Goal: Find specific page/section: Find specific page/section

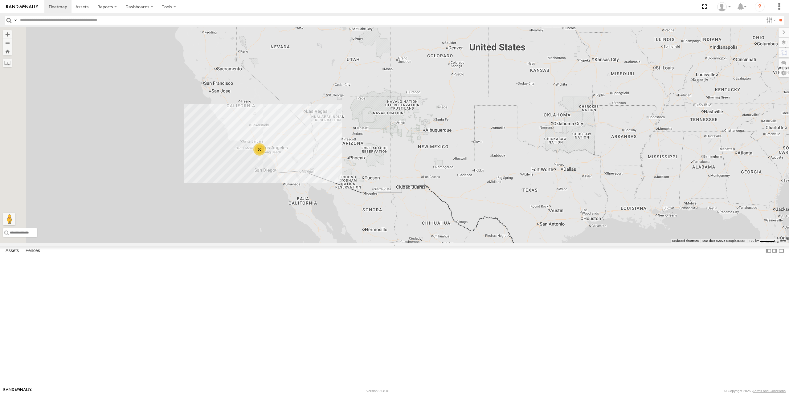
drag, startPoint x: 296, startPoint y: 239, endPoint x: 434, endPoint y: 200, distance: 143.9
click at [434, 200] on div "015910001673808 60" at bounding box center [394, 135] width 789 height 216
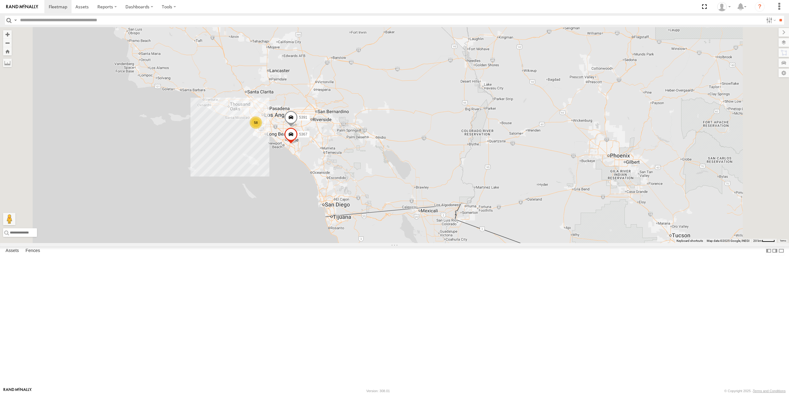
drag, startPoint x: 358, startPoint y: 196, endPoint x: 422, endPoint y: 237, distance: 76.4
click at [422, 237] on div "015910001673808 58 5391 5367" at bounding box center [394, 135] width 789 height 216
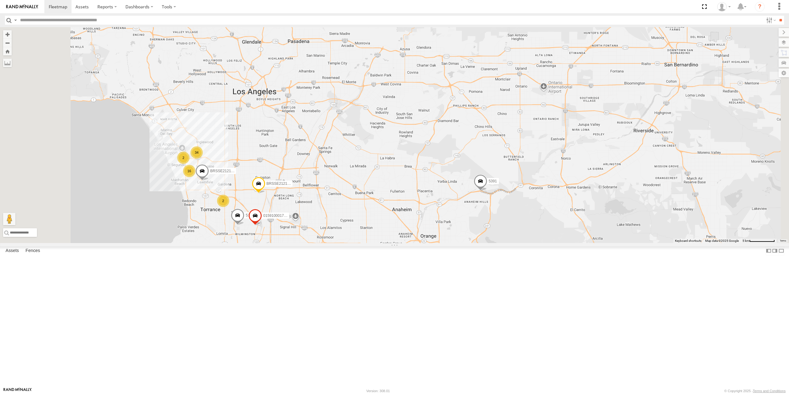
drag, startPoint x: 405, startPoint y: 236, endPoint x: 483, endPoint y: 234, distance: 78.0
click at [482, 236] on div "015910001673808 5391 5367 34 16 2 53108 2 BRSSE21210918155709 BRSSE212109181556…" at bounding box center [394, 135] width 789 height 216
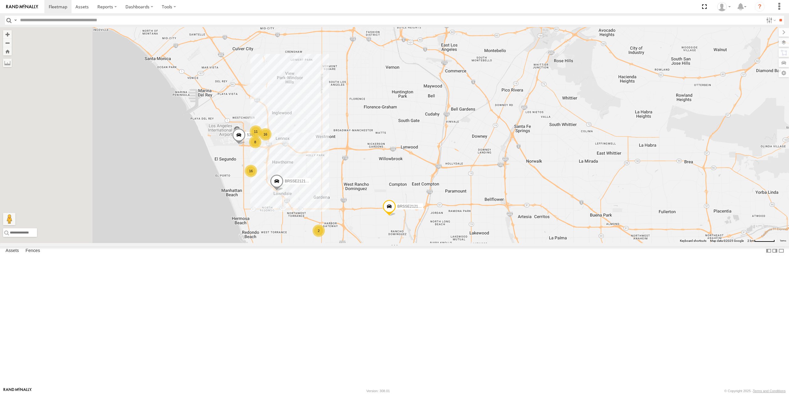
drag, startPoint x: 326, startPoint y: 255, endPoint x: 413, endPoint y: 260, distance: 86.8
click at [411, 243] on div "015910001673808 5391 5367 53108 BRSSE21210918155709 BRSSE21210918155623 0159100…" at bounding box center [394, 135] width 789 height 216
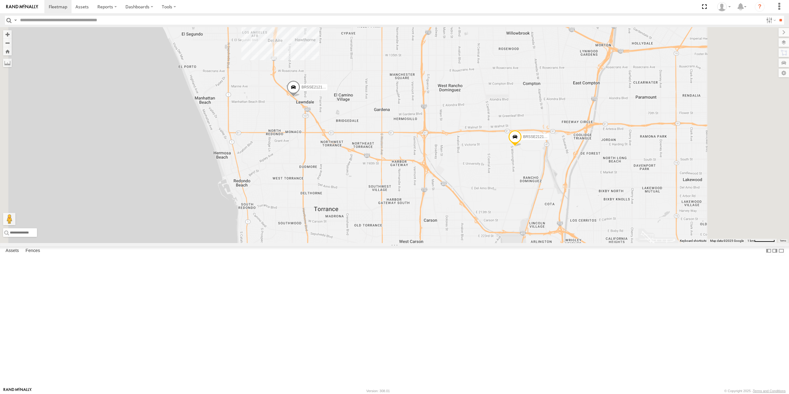
drag, startPoint x: 506, startPoint y: 266, endPoint x: 475, endPoint y: 195, distance: 77.0
click at [475, 195] on div "015910001673808 5391 5367 53108 BRSSE21210918155709 BRSSE21210918155623 0159100…" at bounding box center [394, 135] width 789 height 216
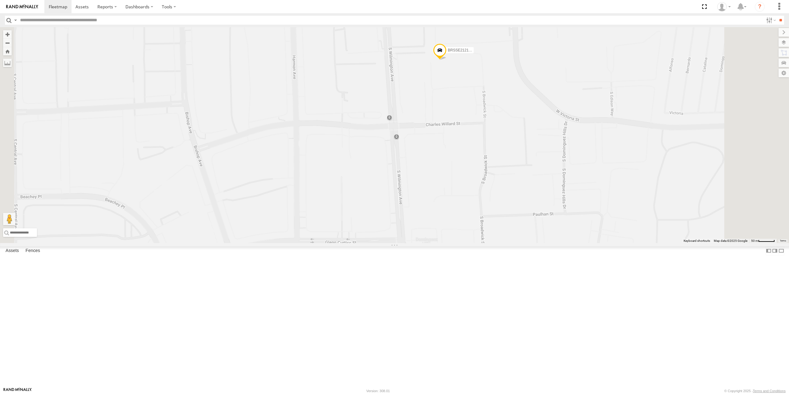
drag, startPoint x: 544, startPoint y: 155, endPoint x: 547, endPoint y: 226, distance: 71.0
click at [547, 226] on div "015910001673808 5391 5367 53108 BRSSE21210918155709 BRSSE21210918155623 0159100…" at bounding box center [394, 135] width 789 height 216
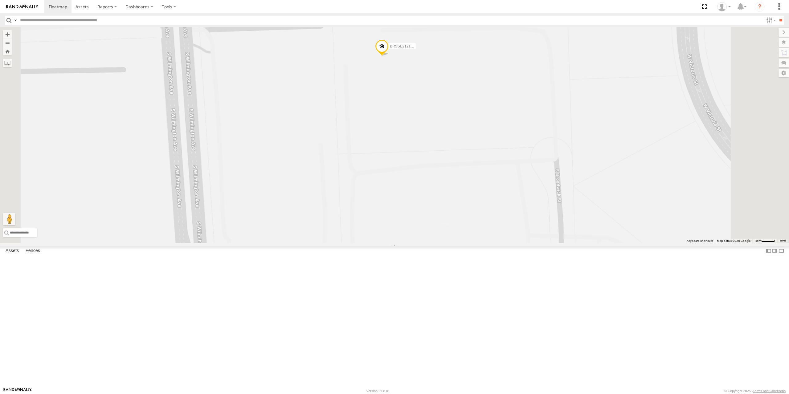
drag, startPoint x: 481, startPoint y: 109, endPoint x: 481, endPoint y: 181, distance: 72.1
click at [481, 181] on div "015910001673808 5391 5367 53108 BRSSE21210918155709 BRSSE21210918155623 0159100…" at bounding box center [394, 135] width 789 height 216
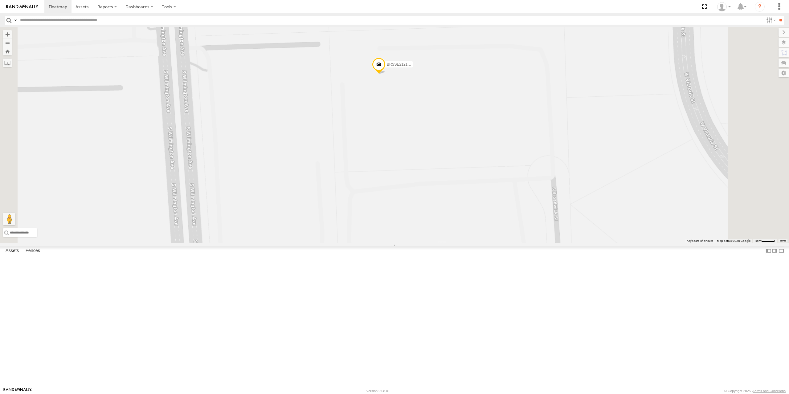
click at [428, 67] on span "BRSSE21210918155709" at bounding box center [407, 64] width 41 height 4
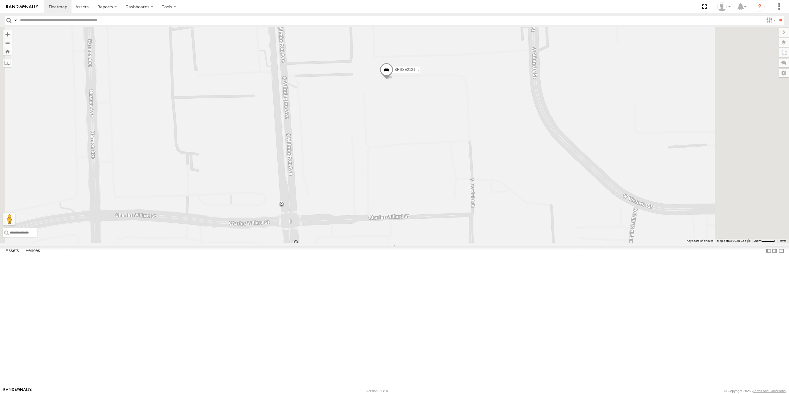
click at [80, 28] on body at bounding box center [394, 197] width 789 height 394
click at [84, 22] on input "text" at bounding box center [391, 20] width 746 height 9
click at [84, 19] on input "text" at bounding box center [391, 20] width 746 height 9
type input "****"
click at [777, 16] on input "**" at bounding box center [780, 20] width 7 height 9
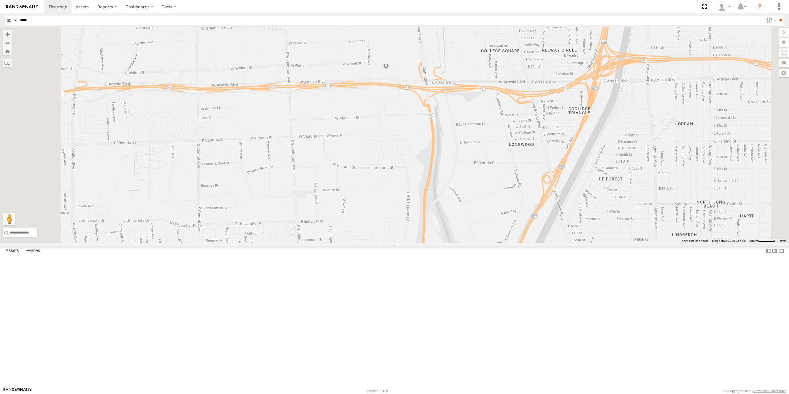
drag, startPoint x: 360, startPoint y: 257, endPoint x: 418, endPoint y: 187, distance: 90.9
click at [418, 188] on div at bounding box center [394, 135] width 789 height 216
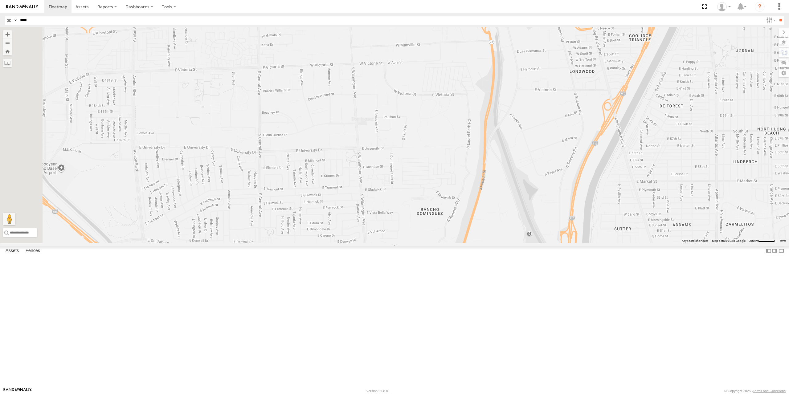
click at [0, 0] on div "5328 All Assets [PERSON_NAME] HQ [GEOGRAPHIC_DATA] DBA [PERSON_NAME] Air [PERSO…" at bounding box center [0, 0] width 0 height 0
click at [0, 0] on div "All Assets" at bounding box center [0, 0] width 0 height 0
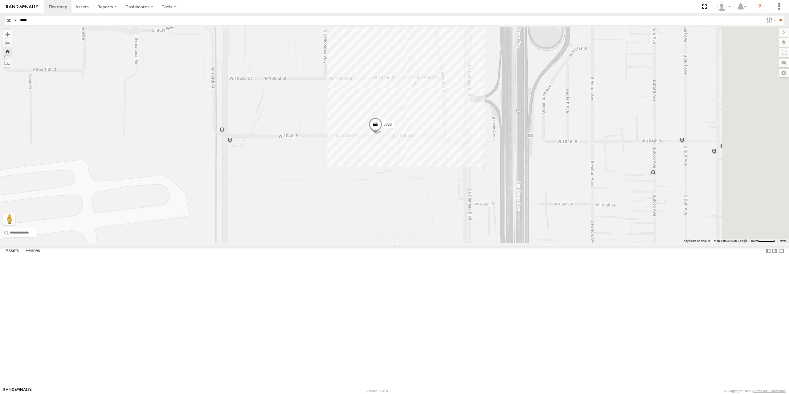
drag, startPoint x: 540, startPoint y: 245, endPoint x: 425, endPoint y: 194, distance: 125.7
click at [425, 194] on div "5328" at bounding box center [394, 135] width 789 height 216
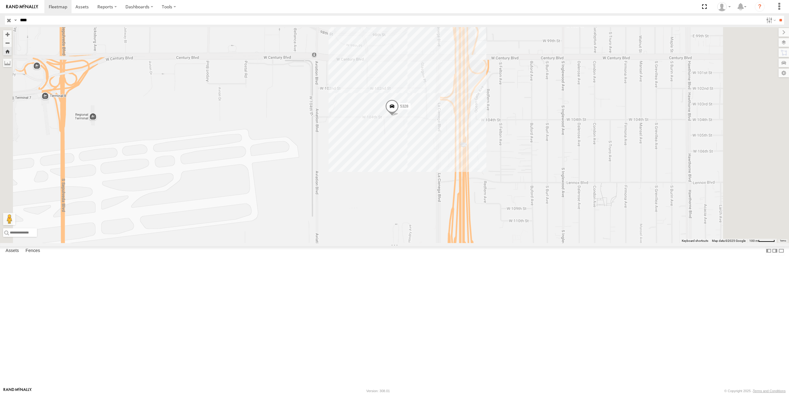
drag, startPoint x: 460, startPoint y: 240, endPoint x: 447, endPoint y: 258, distance: 22.0
click at [447, 243] on div "5328" at bounding box center [394, 135] width 789 height 216
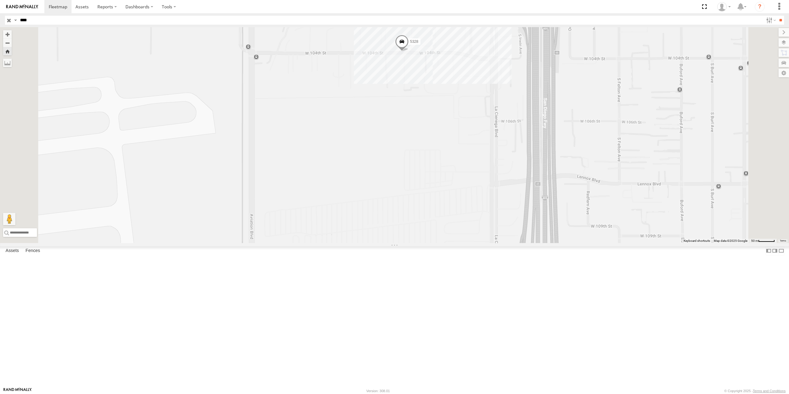
drag, startPoint x: 466, startPoint y: 223, endPoint x: 437, endPoint y: 274, distance: 58.8
click at [437, 243] on div "5328" at bounding box center [394, 135] width 789 height 216
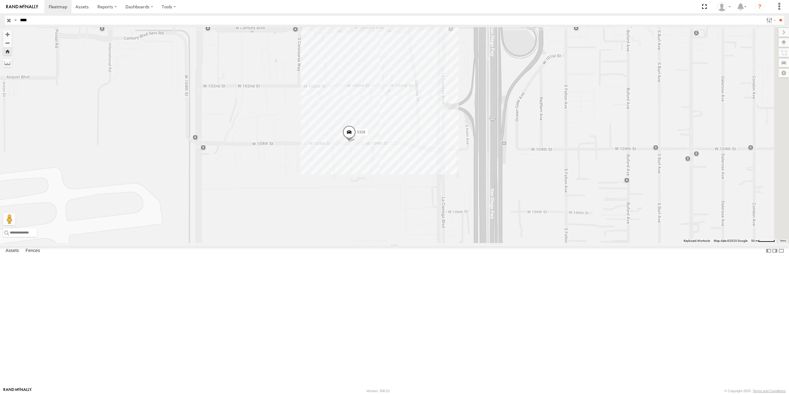
click at [9, 22] on input "button" at bounding box center [9, 20] width 8 height 9
